Goal: Navigation & Orientation: Understand site structure

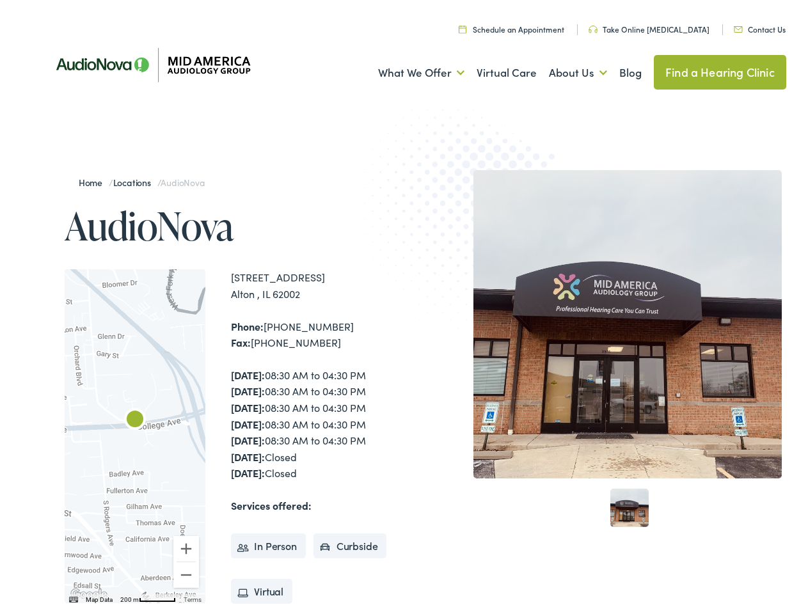
click at [404, 307] on img at bounding box center [474, 219] width 250 height 273
click at [410, 69] on link "What We Offer" at bounding box center [421, 68] width 86 height 47
click at [565, 69] on link "About Us" at bounding box center [578, 68] width 58 height 47
click at [135, 433] on div at bounding box center [135, 433] width 141 height 334
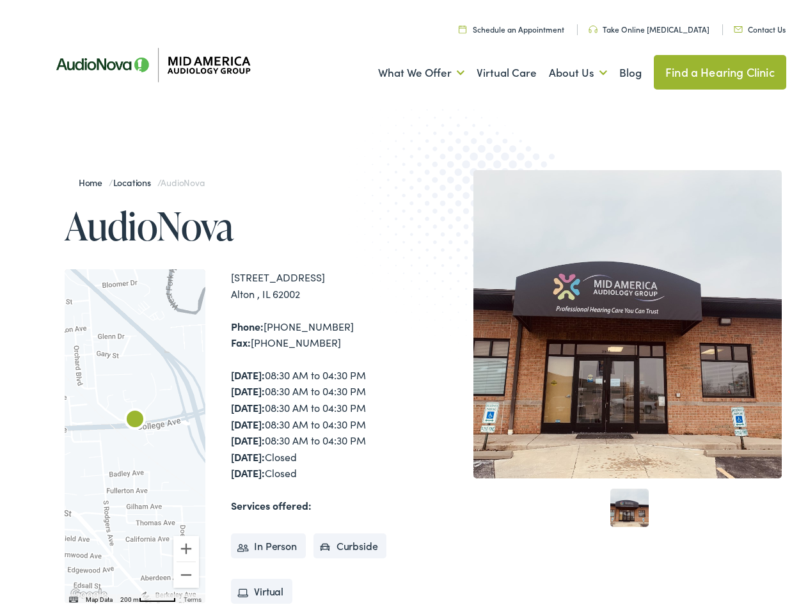
click at [135, 433] on div at bounding box center [135, 433] width 141 height 334
click at [135, 417] on img "AudioNova" at bounding box center [135, 417] width 31 height 31
click at [186, 545] on button "Zoom in" at bounding box center [186, 546] width 26 height 26
